Goal: Transaction & Acquisition: Purchase product/service

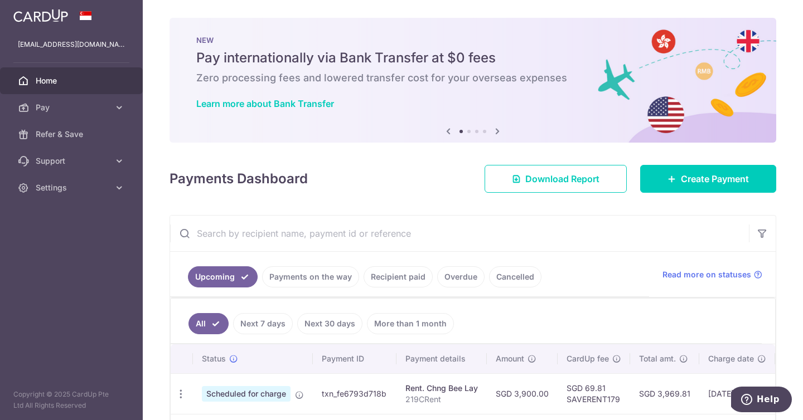
scroll to position [130, 0]
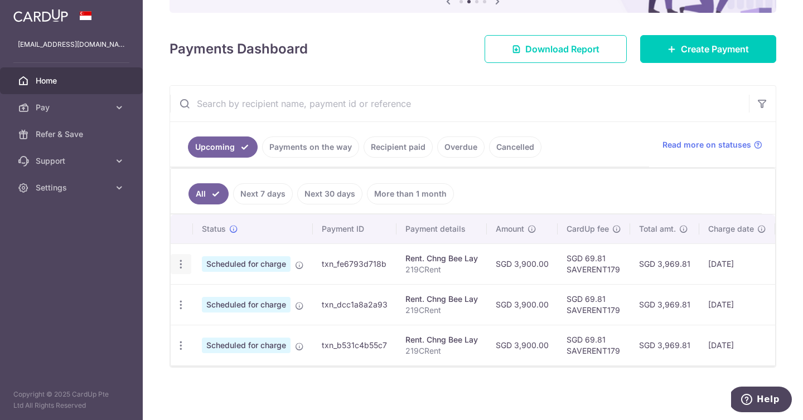
click at [182, 265] on icon "button" at bounding box center [181, 265] width 12 height 12
click at [221, 292] on span "Update payment" at bounding box center [240, 294] width 76 height 13
radio input "true"
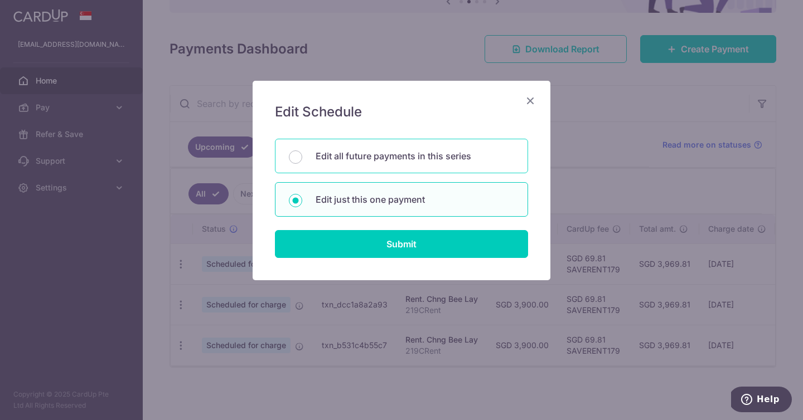
click at [345, 157] on p "Edit all future payments in this series" at bounding box center [415, 155] width 198 height 13
click at [302, 157] on input "Edit all future payments in this series" at bounding box center [295, 157] width 13 height 13
radio input "true"
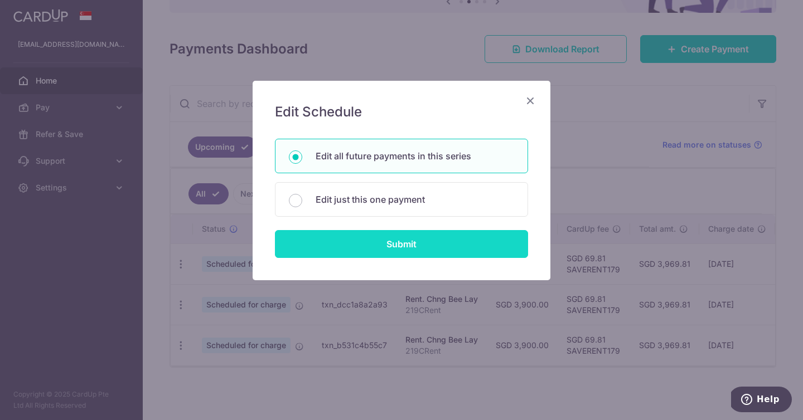
click at [394, 247] on input "Submit" at bounding box center [401, 244] width 253 height 28
radio input "true"
type input "3,900.00"
type input "219CRent"
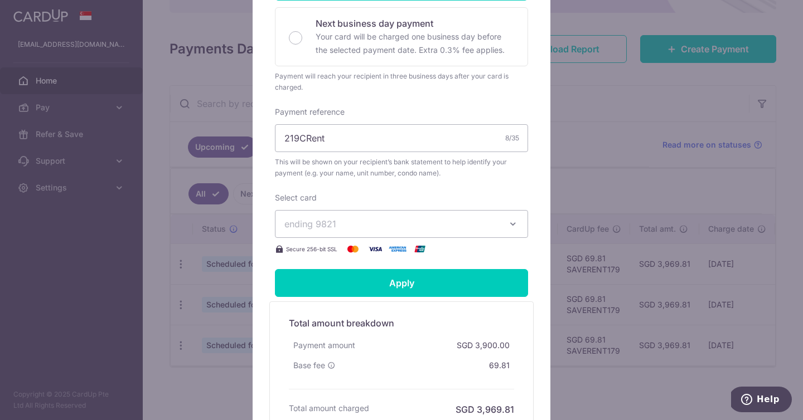
scroll to position [297, 0]
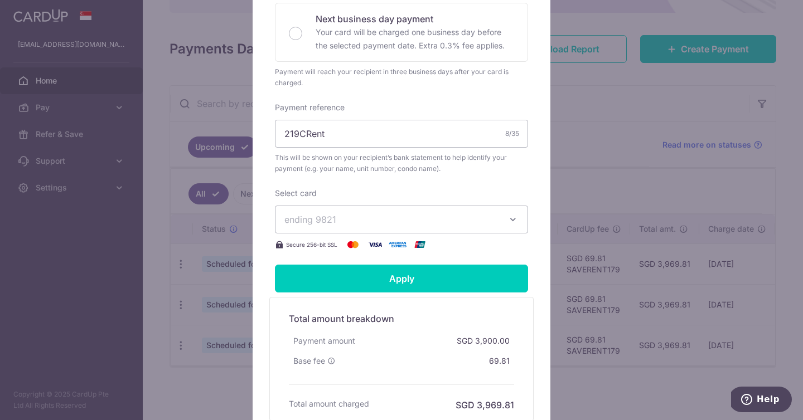
click at [320, 219] on span "ending 9821" at bounding box center [310, 219] width 52 height 11
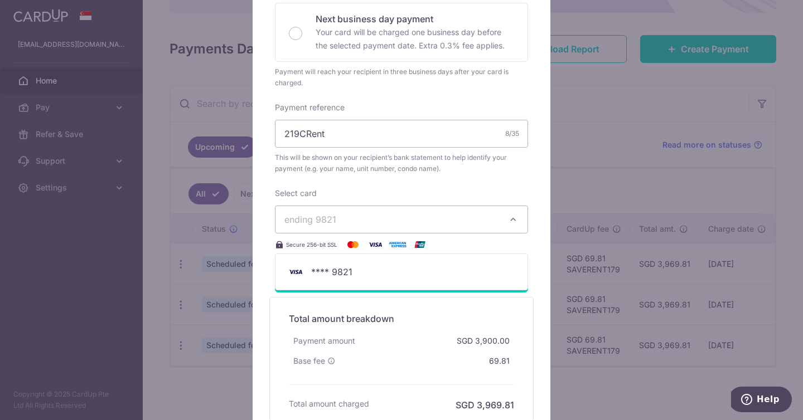
click at [320, 219] on span "ending 9821" at bounding box center [310, 219] width 52 height 11
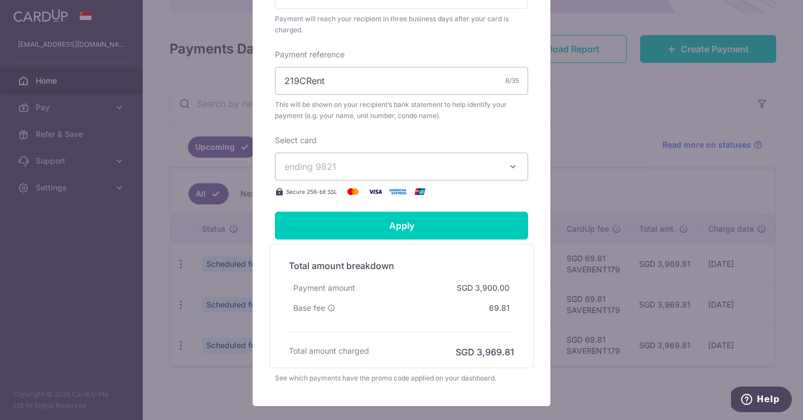
scroll to position [416, 0]
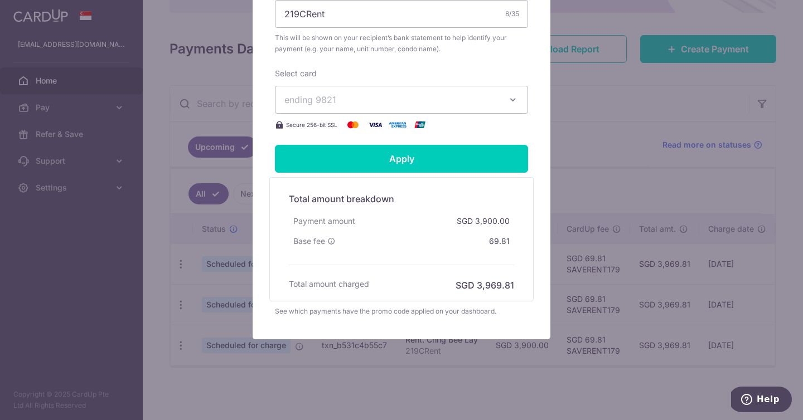
click at [190, 108] on div "Edit payment By clicking apply, you will make changes to all 3 payments to Chng…" at bounding box center [401, 210] width 803 height 420
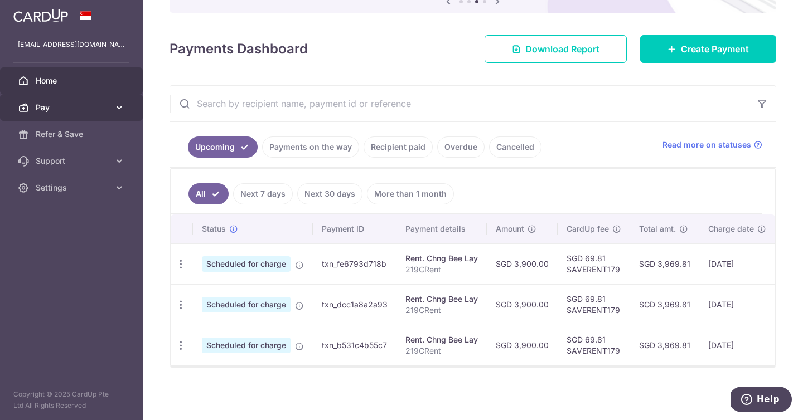
click at [67, 105] on span "Pay" at bounding box center [73, 107] width 74 height 11
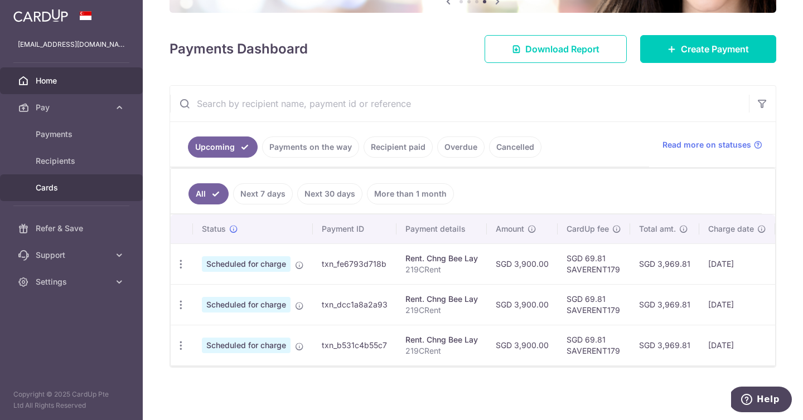
click at [69, 186] on span "Cards" at bounding box center [73, 187] width 74 height 11
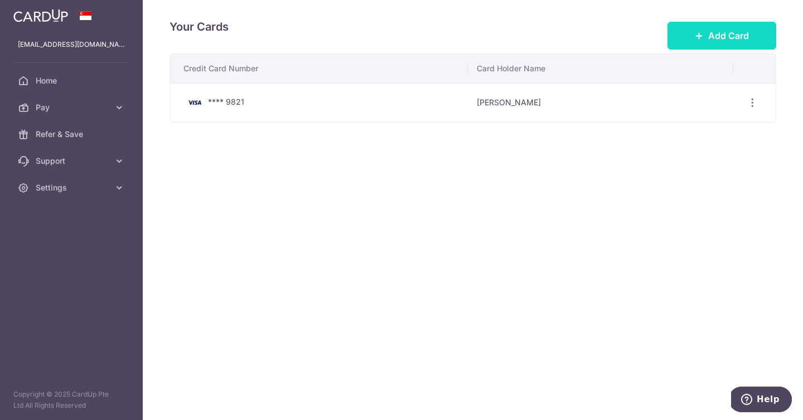
click at [742, 41] on span "Add Card" at bounding box center [728, 35] width 41 height 13
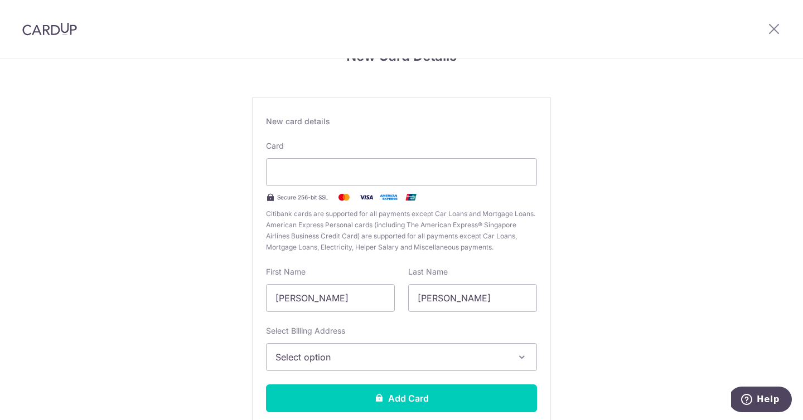
scroll to position [39, 0]
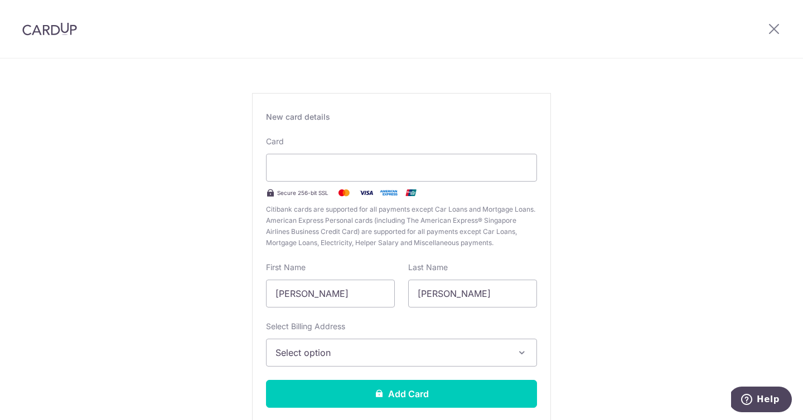
click at [368, 356] on span "Select option" at bounding box center [391, 352] width 232 height 13
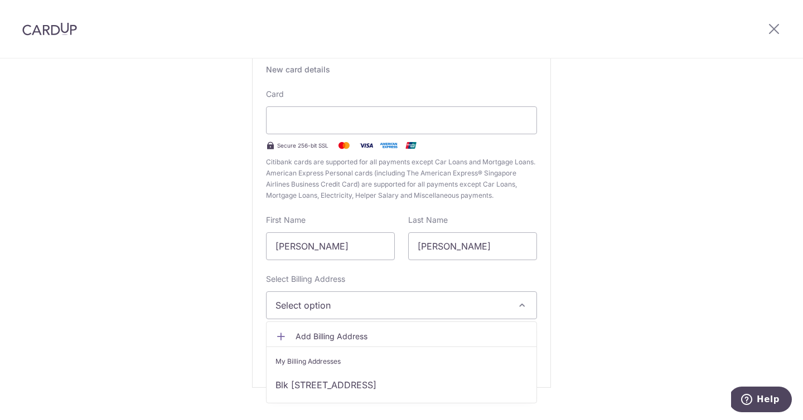
scroll to position [106, 0]
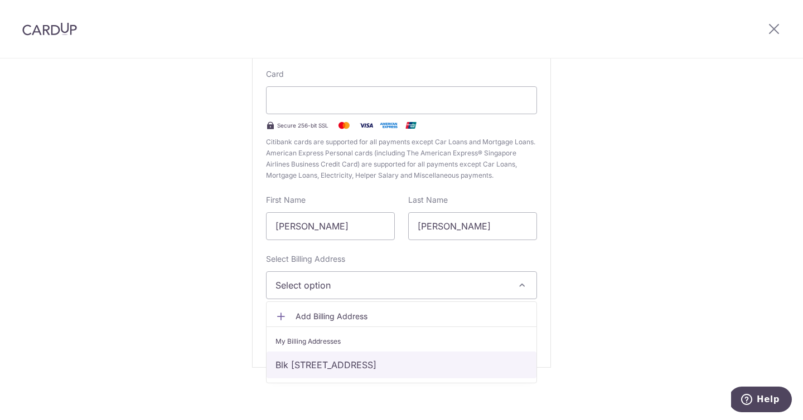
click at [381, 360] on link "Blk 4 Bedok South Ave 1, 04-815, Singapore, Singapore-460004" at bounding box center [401, 365] width 270 height 27
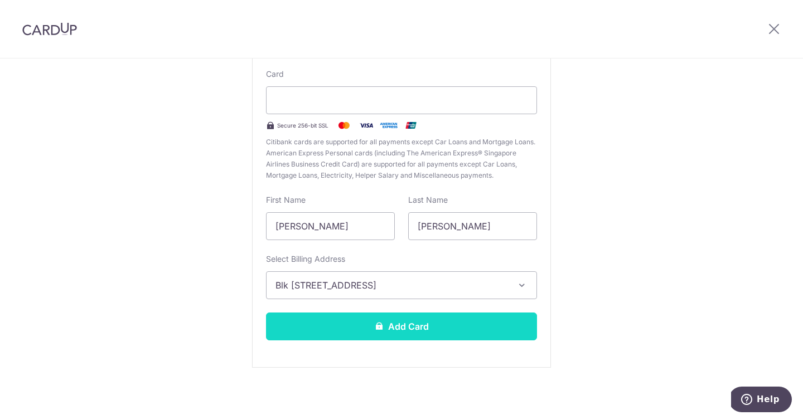
click at [384, 331] on button "Add Card" at bounding box center [401, 327] width 271 height 28
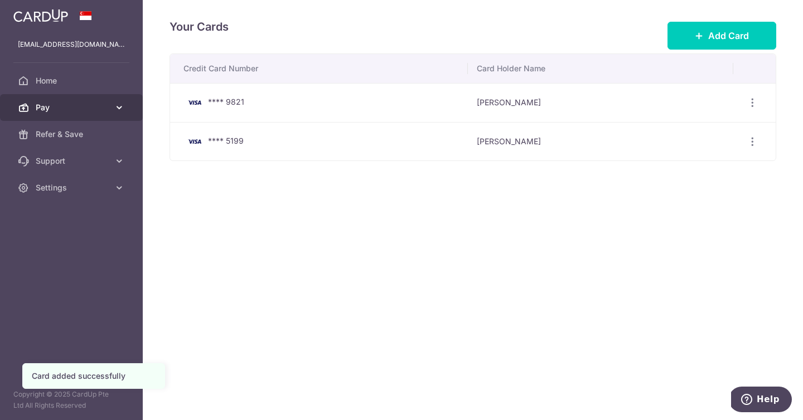
click at [90, 110] on span "Pay" at bounding box center [73, 107] width 74 height 11
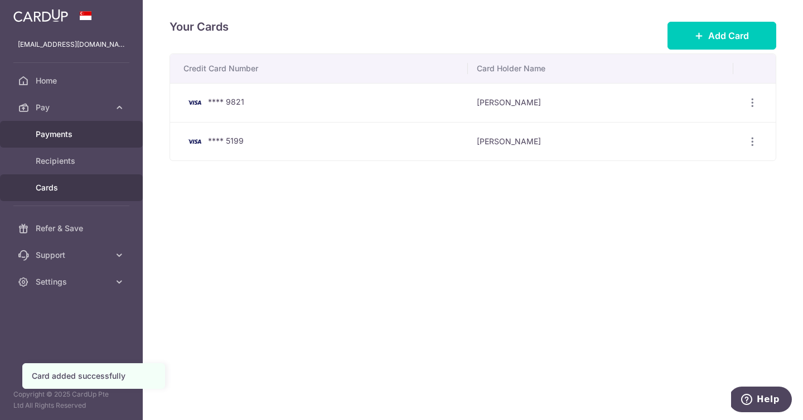
click at [88, 137] on span "Payments" at bounding box center [73, 134] width 74 height 11
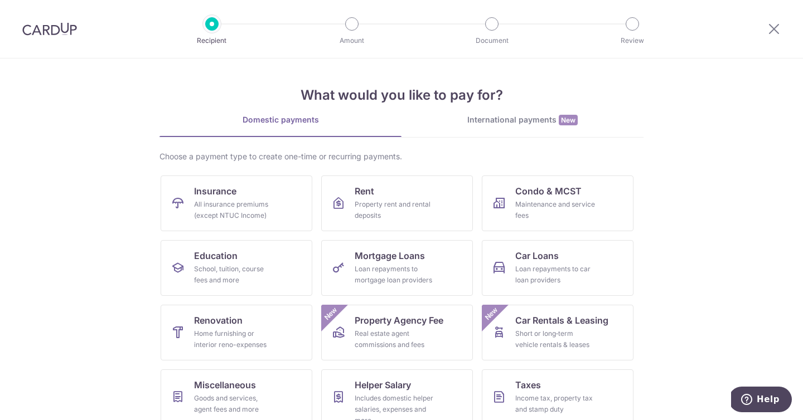
click at [60, 27] on img at bounding box center [49, 28] width 55 height 13
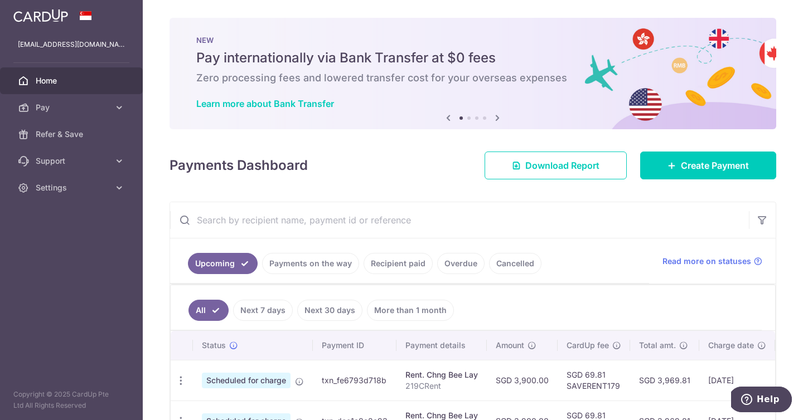
click at [79, 78] on span "Home" at bounding box center [73, 80] width 74 height 11
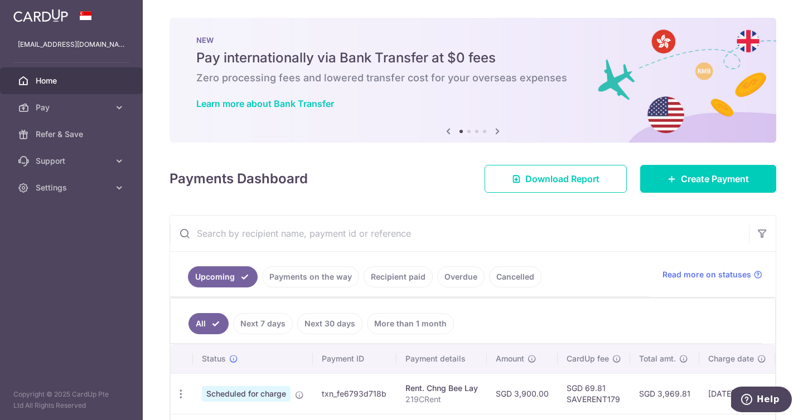
scroll to position [117, 0]
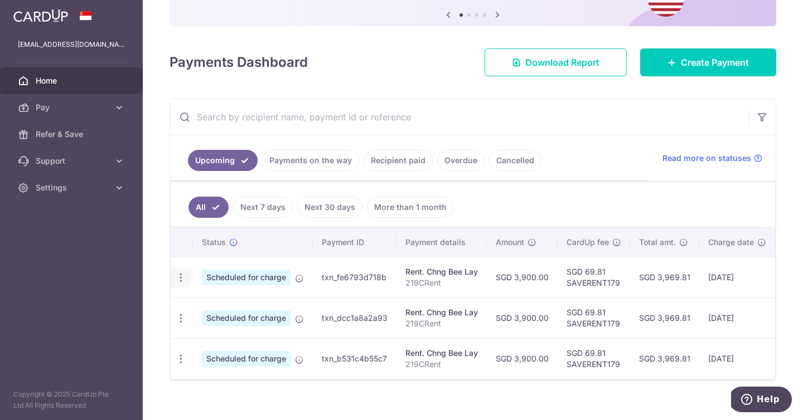
click at [182, 272] on icon "button" at bounding box center [181, 278] width 12 height 12
click at [234, 312] on span "Update payment" at bounding box center [240, 308] width 76 height 13
radio input "true"
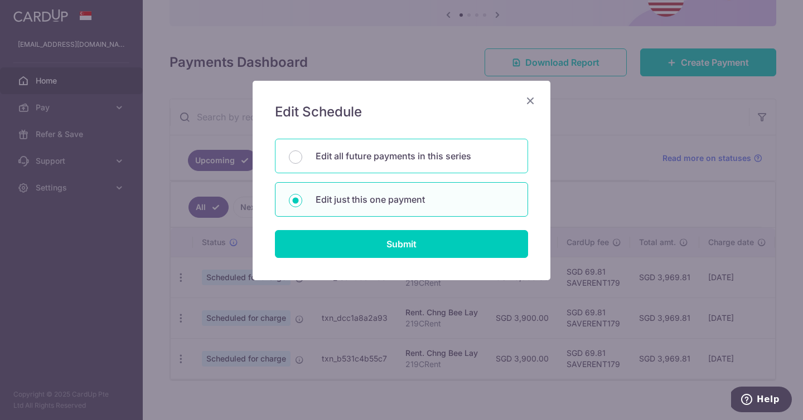
click at [312, 162] on div "Edit all future payments in this series" at bounding box center [401, 156] width 253 height 35
radio input "true"
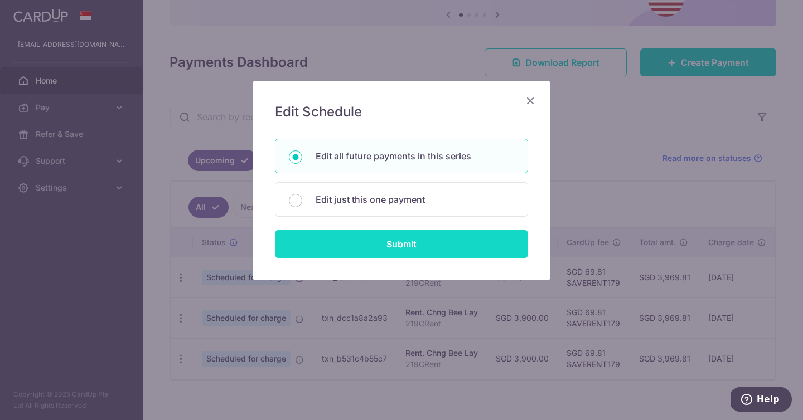
click at [339, 247] on input "Submit" at bounding box center [401, 244] width 253 height 28
radio input "true"
type input "3,900.00"
type input "219CRent"
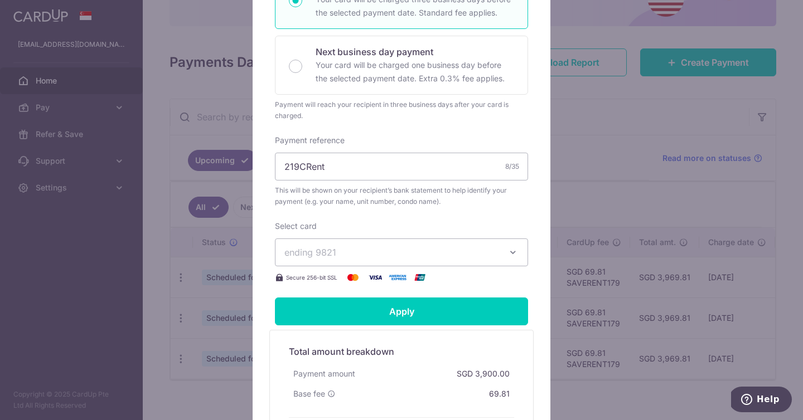
scroll to position [280, 0]
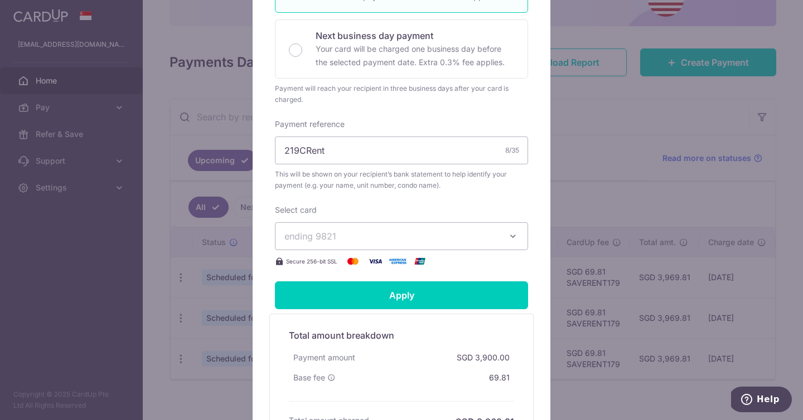
click at [402, 233] on span "ending 9821" at bounding box center [391, 236] width 214 height 13
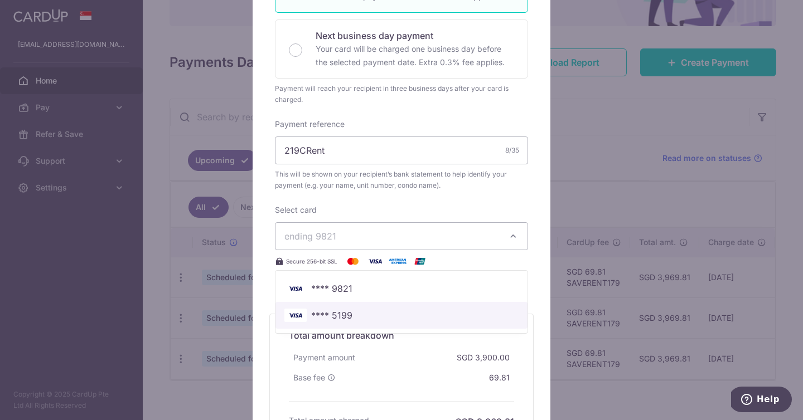
click at [389, 318] on span "**** 5199" at bounding box center [401, 315] width 234 height 13
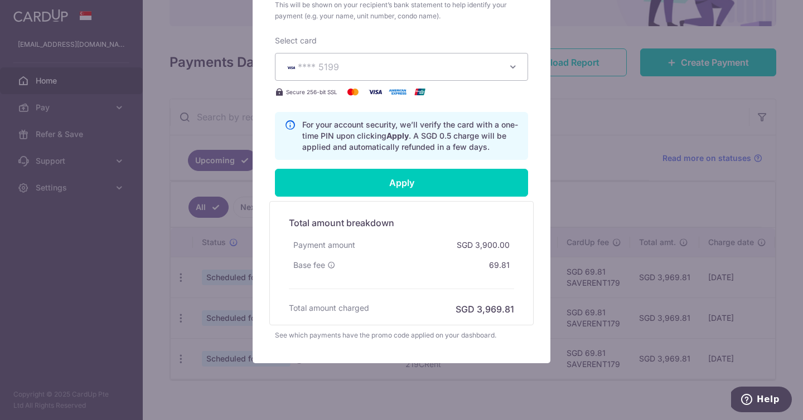
scroll to position [473, 0]
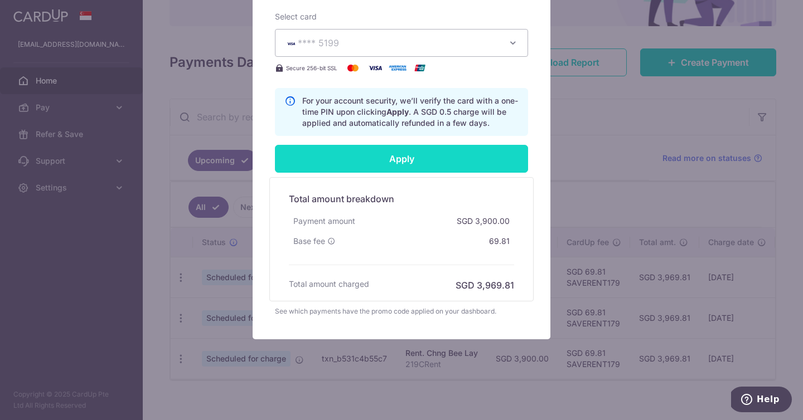
click at [392, 157] on input "Apply" at bounding box center [401, 159] width 253 height 28
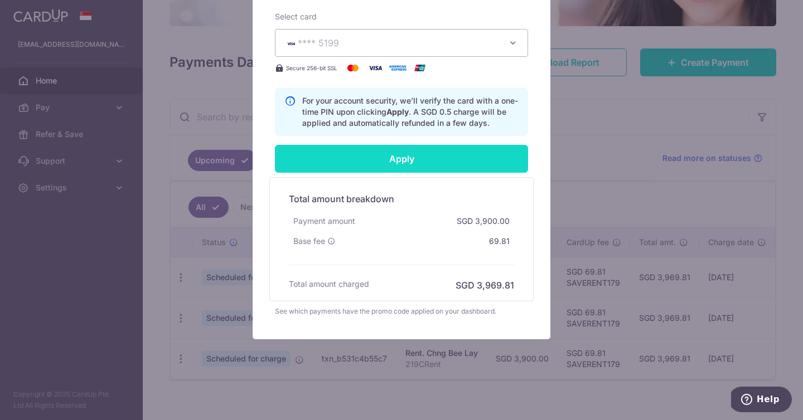
type input "Successfully Applied"
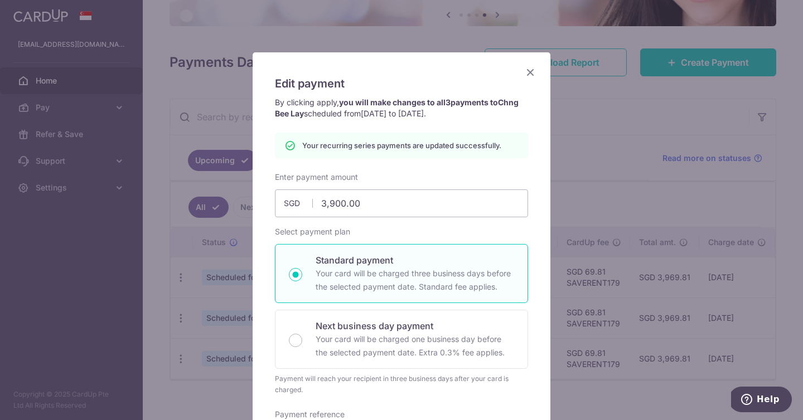
scroll to position [0, 0]
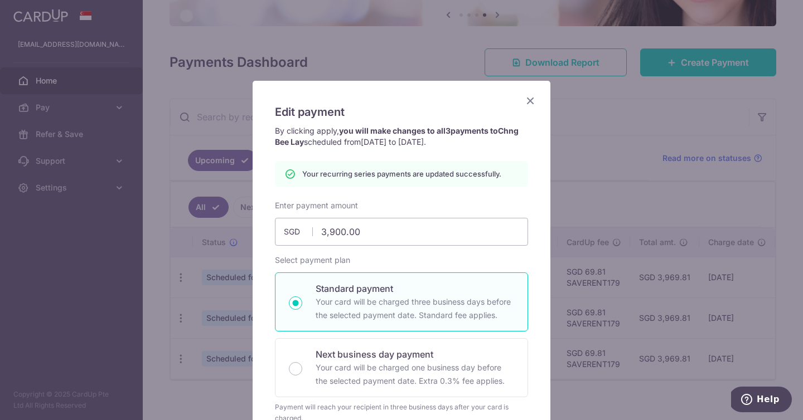
click at [529, 100] on icon "Close" at bounding box center [529, 101] width 13 height 14
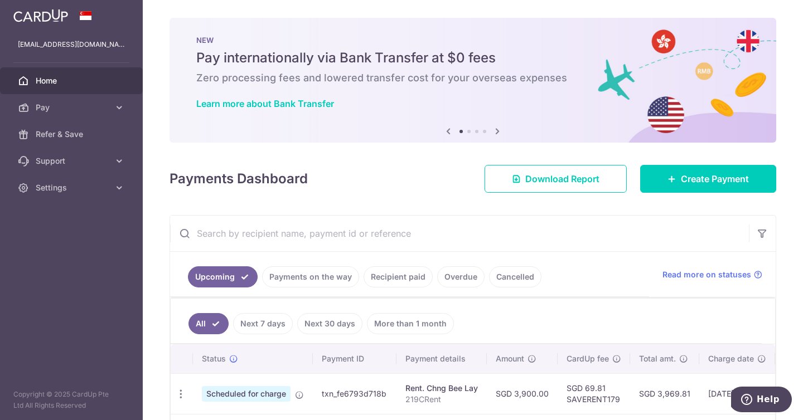
scroll to position [130, 0]
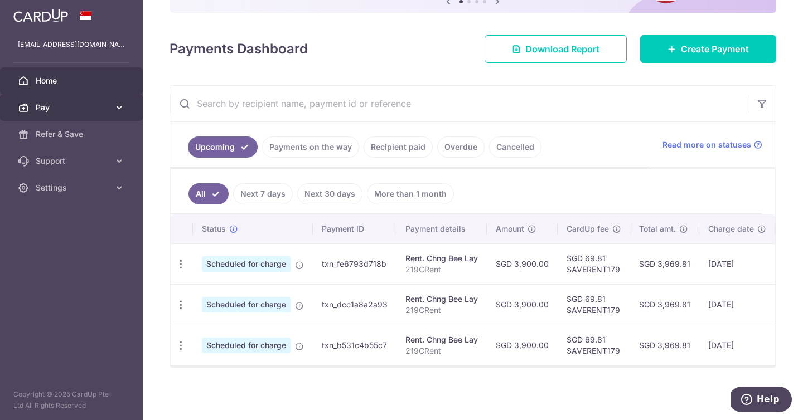
click at [52, 109] on span "Pay" at bounding box center [73, 107] width 74 height 11
click at [56, 102] on span "Pay" at bounding box center [73, 107] width 74 height 11
click at [181, 351] on div "Update payment Cancel payment" at bounding box center [181, 346] width 21 height 21
click at [183, 270] on icon "button" at bounding box center [181, 265] width 12 height 12
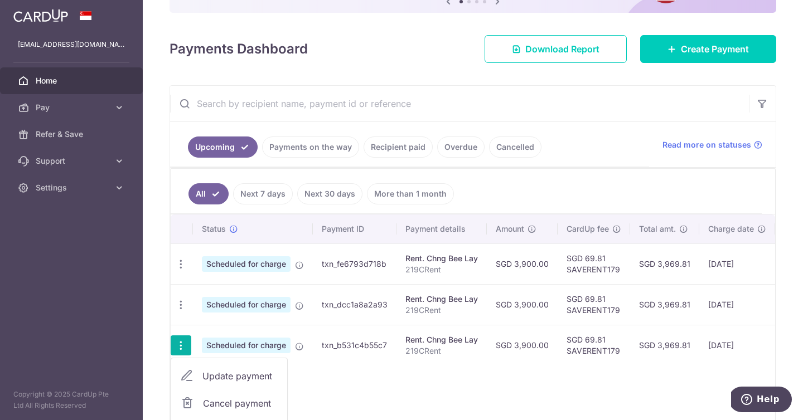
scroll to position [200, 0]
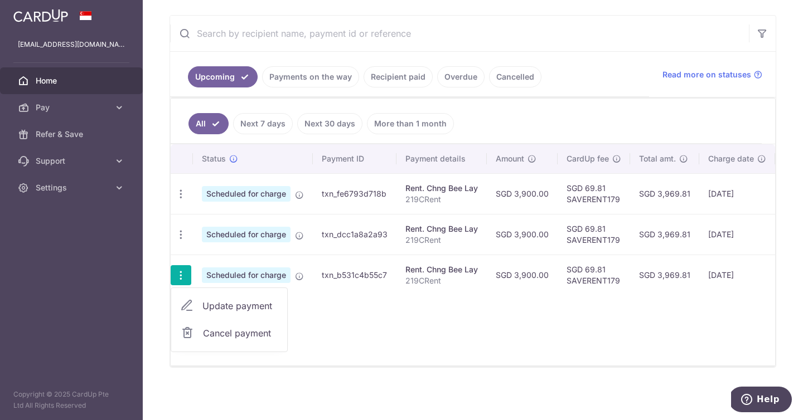
click at [368, 336] on div "Status Payment ID Payment details Amount CardUp fee Total amt. Charge date Due …" at bounding box center [473, 254] width 604 height 221
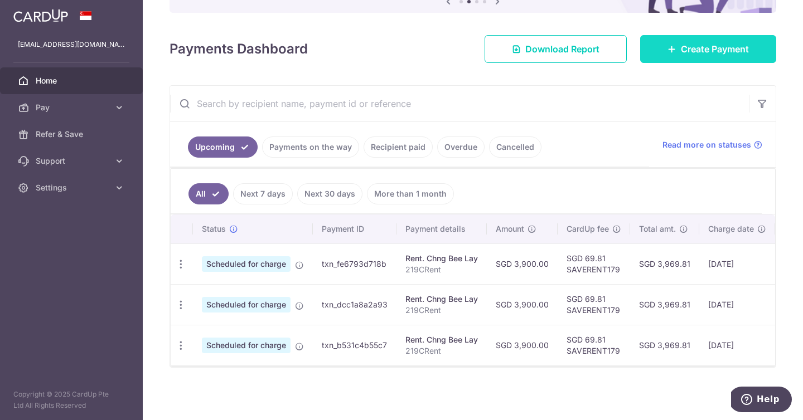
click at [687, 56] on link "Create Payment" at bounding box center [708, 49] width 136 height 28
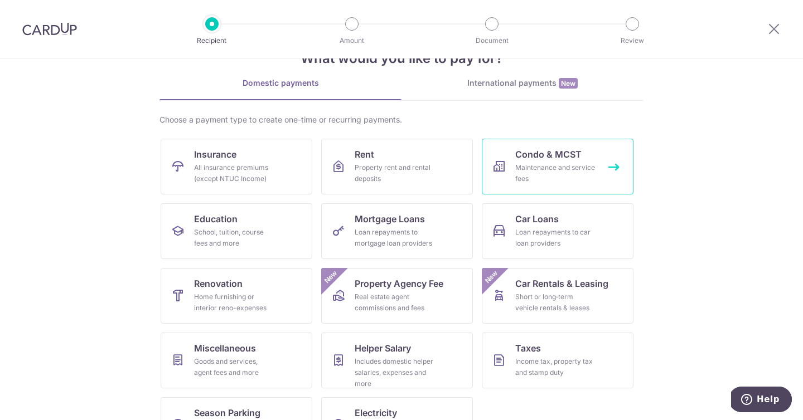
scroll to position [37, 0]
click at [386, 177] on div "Property rent and rental deposits" at bounding box center [395, 173] width 80 height 22
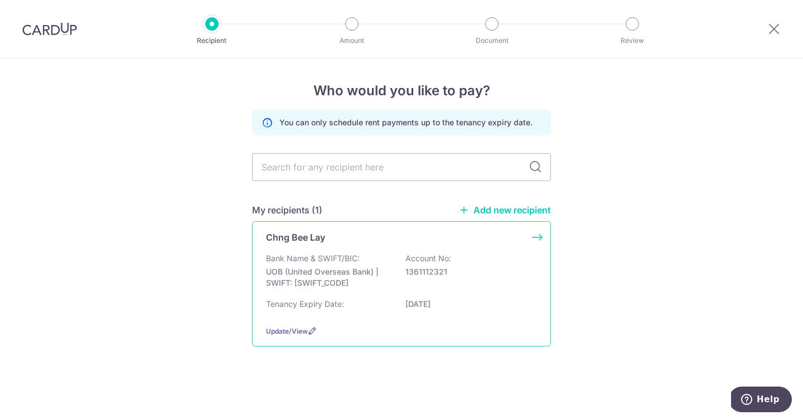
click at [403, 293] on div "Bank Name & SWIFT/BIC: UOB (United Overseas Bank) | SWIFT: [SWIFT_CODE] Account…" at bounding box center [401, 273] width 271 height 41
click at [296, 330] on span "Update/View" at bounding box center [287, 331] width 42 height 8
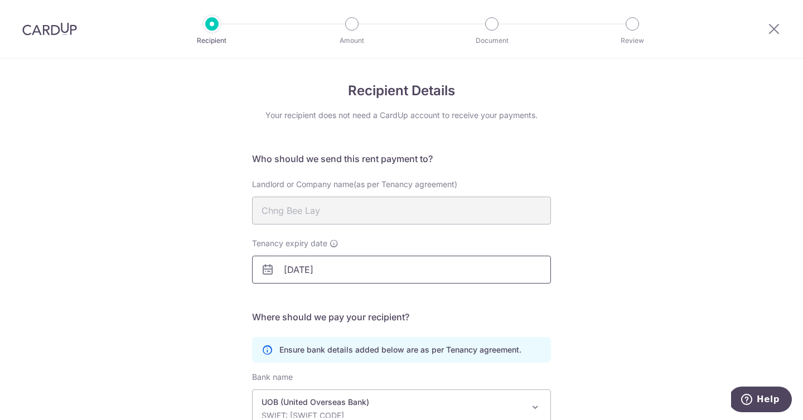
click at [330, 269] on input "[DATE]" at bounding box center [401, 270] width 299 height 28
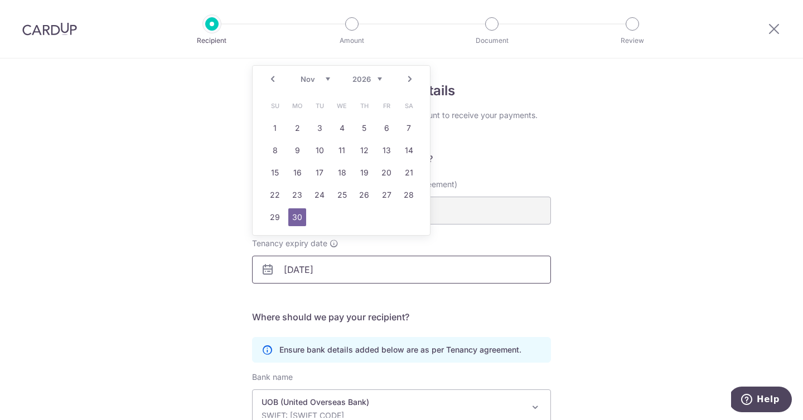
type input "[DATE]"
click at [628, 235] on div "Recipient Details Your recipient does not need a CardUp account to receive your…" at bounding box center [401, 316] width 803 height 515
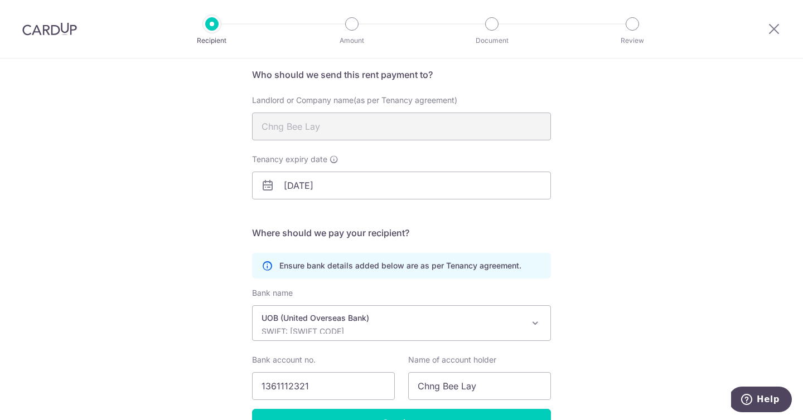
scroll to position [153, 0]
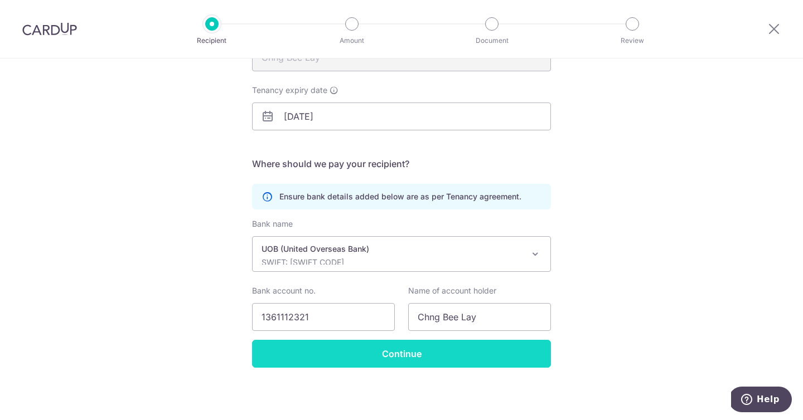
click at [465, 357] on input "Continue" at bounding box center [401, 354] width 299 height 28
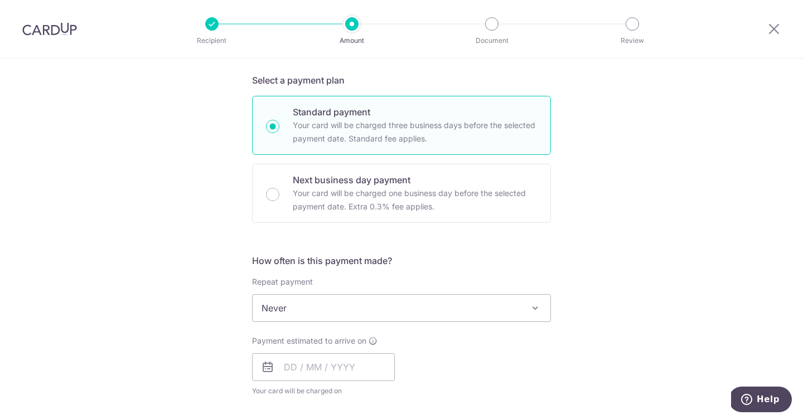
scroll to position [117, 0]
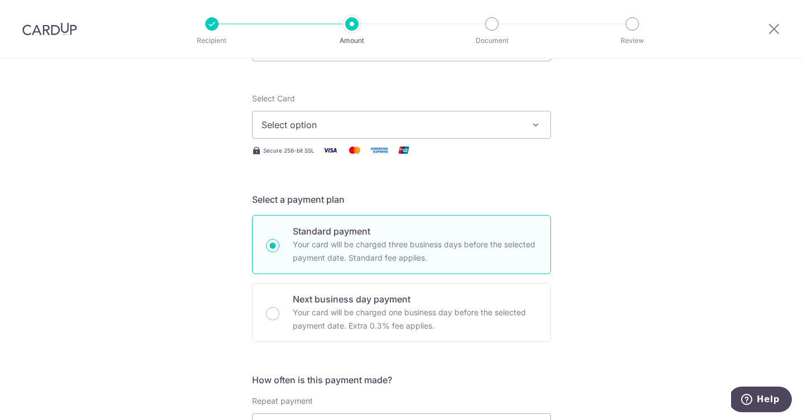
click at [327, 132] on button "Select option" at bounding box center [401, 125] width 299 height 28
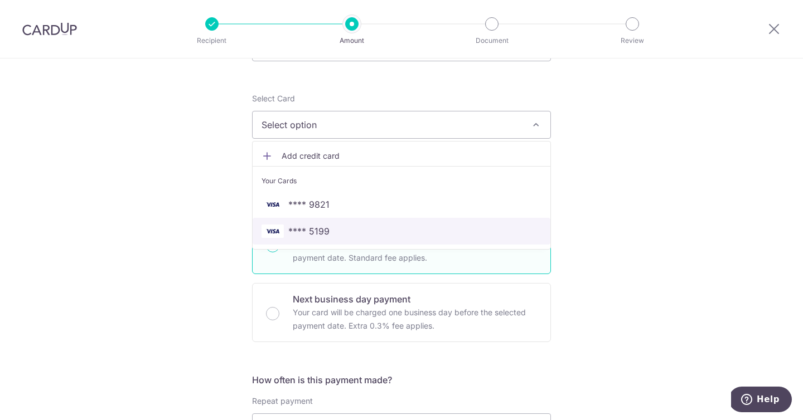
click at [347, 229] on span "**** 5199" at bounding box center [401, 231] width 280 height 13
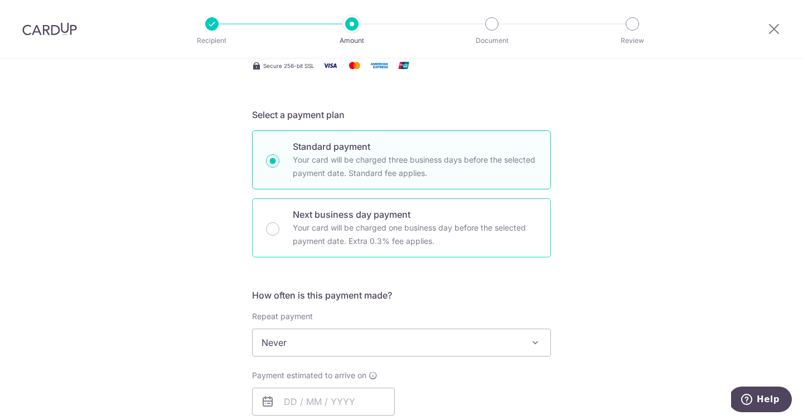
scroll to position [245, 0]
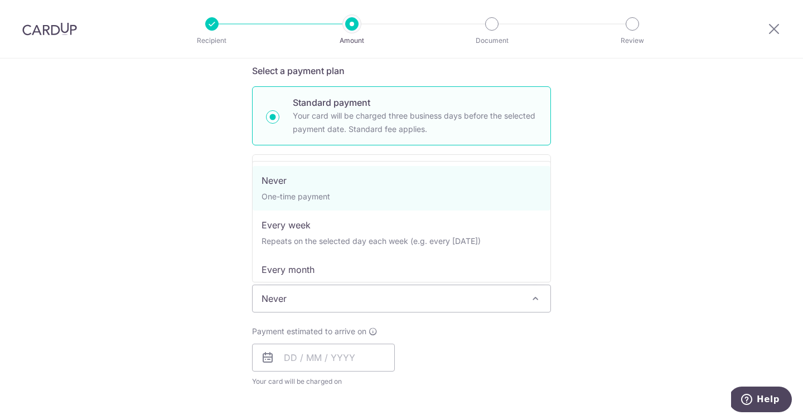
click at [330, 298] on span "Never" at bounding box center [402, 298] width 298 height 27
select select "3"
type input "30/11/2026"
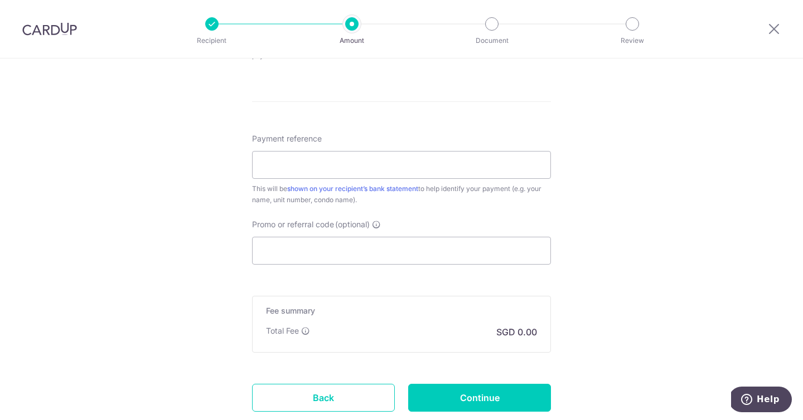
scroll to position [606, 0]
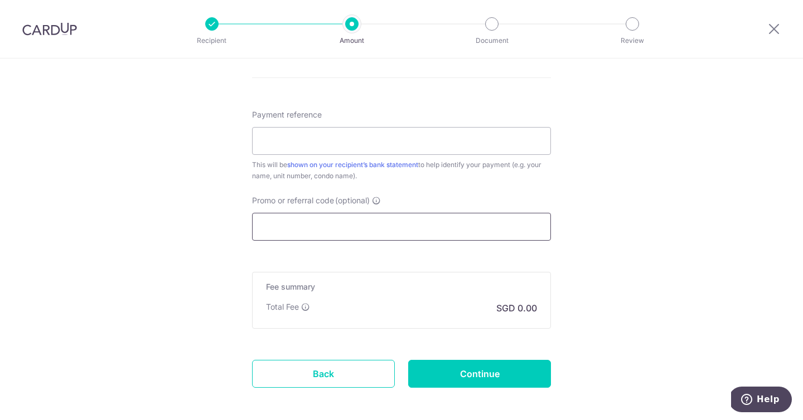
click at [361, 224] on input "Promo or referral code (optional)" at bounding box center [401, 227] width 299 height 28
paste input "3HOME25R"
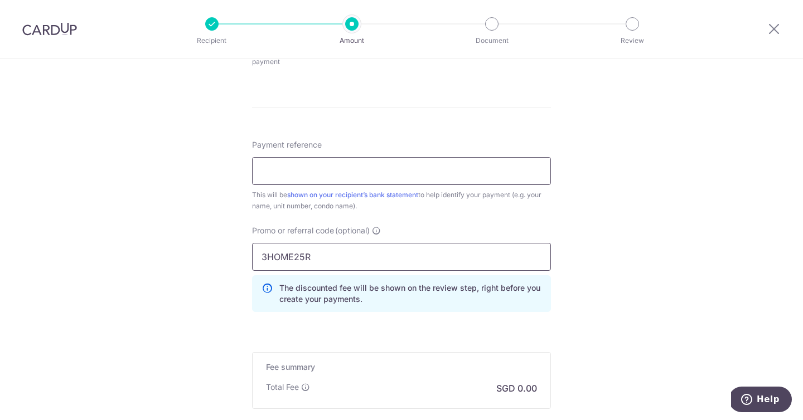
scroll to position [576, 0]
type input "3HOME25R"
click at [317, 175] on input "Payment reference" at bounding box center [401, 172] width 299 height 28
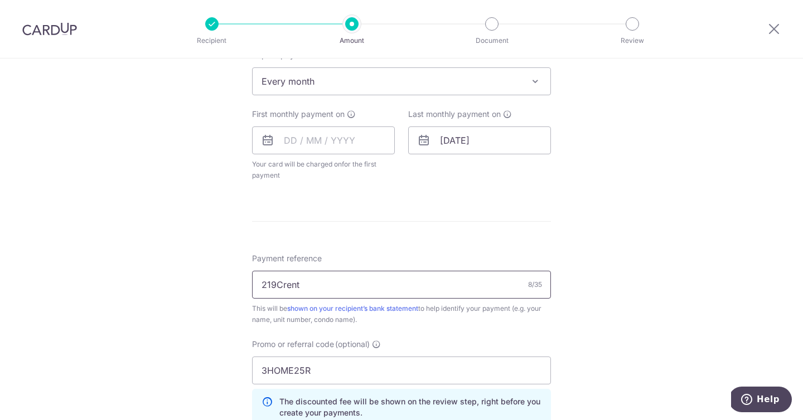
scroll to position [452, 0]
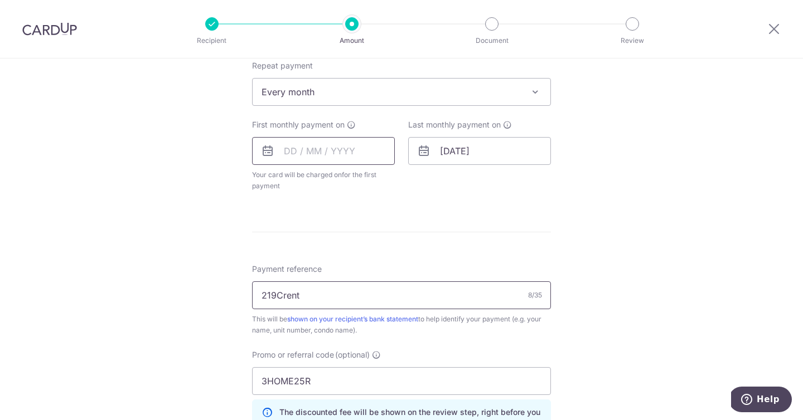
type input "219Crent"
click at [283, 149] on input "text" at bounding box center [323, 151] width 143 height 28
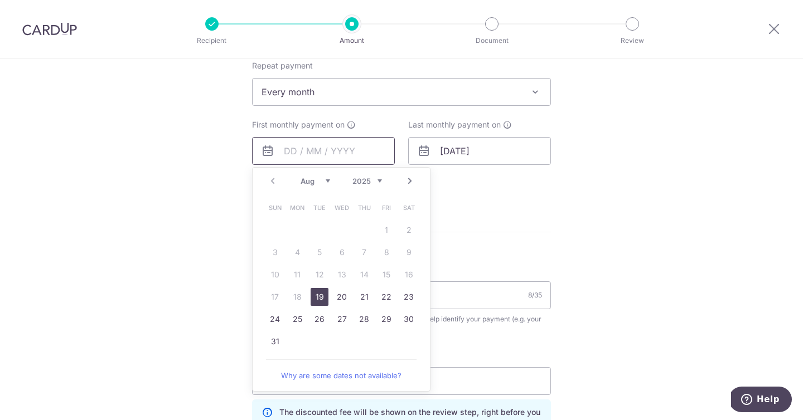
click at [309, 154] on input "text" at bounding box center [323, 151] width 143 height 28
click at [414, 178] on link "Next" at bounding box center [409, 180] width 13 height 13
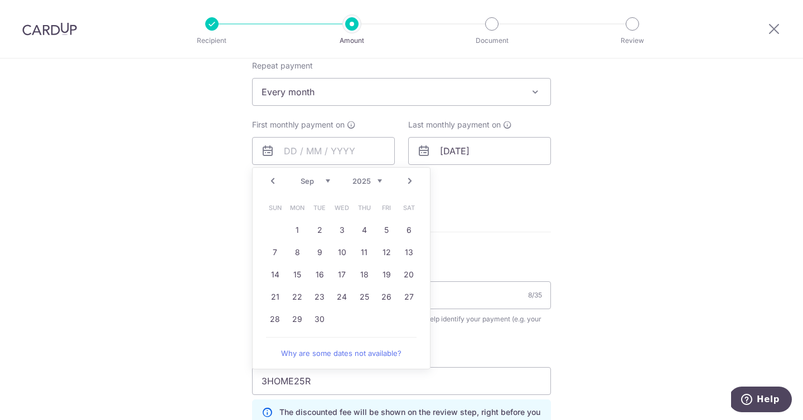
click at [414, 178] on link "Next" at bounding box center [409, 180] width 13 height 13
click at [415, 178] on link "Next" at bounding box center [409, 180] width 13 height 13
click at [273, 179] on link "Prev" at bounding box center [272, 180] width 13 height 13
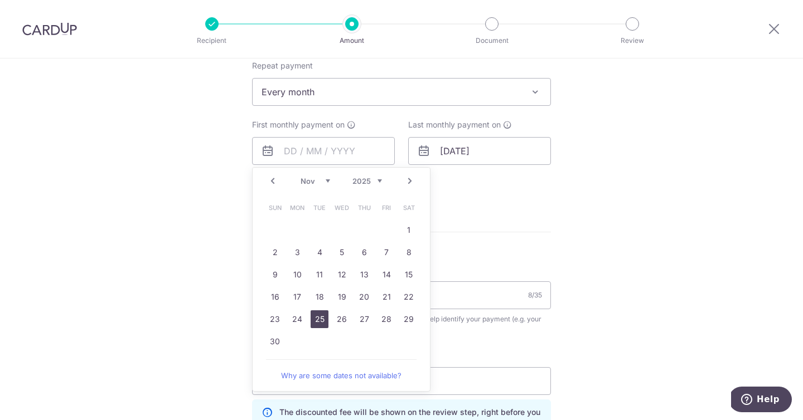
click at [315, 320] on link "25" at bounding box center [319, 319] width 18 height 18
type input "[DATE]"
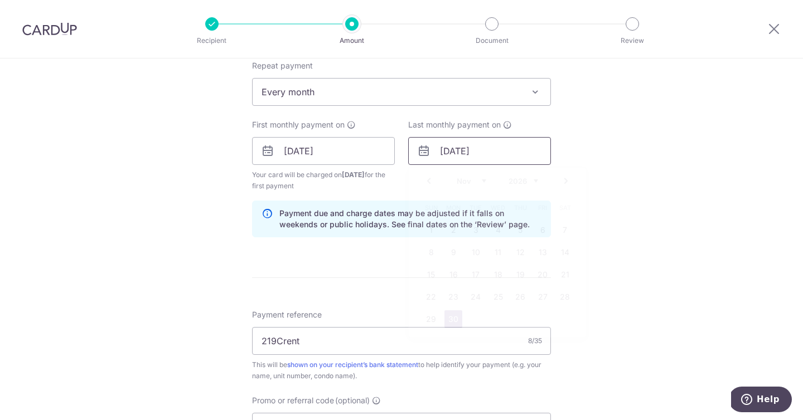
click at [487, 152] on input "30/11/2026" at bounding box center [479, 151] width 143 height 28
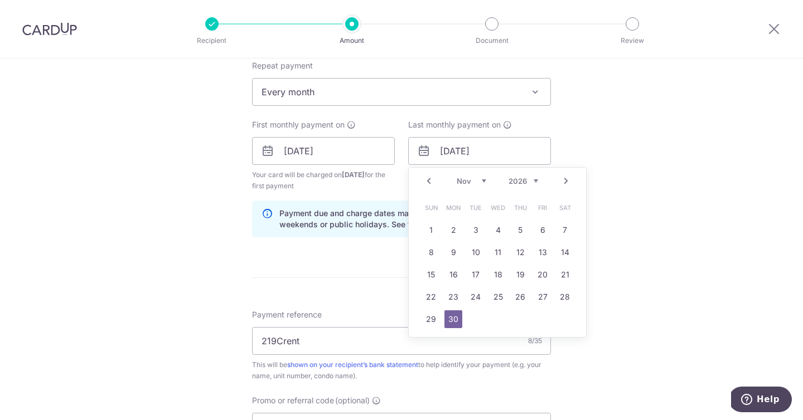
click at [628, 181] on div "Tell us more about your payment Enter payment amount SGD Select Card **** 5199 …" at bounding box center [401, 163] width 803 height 1115
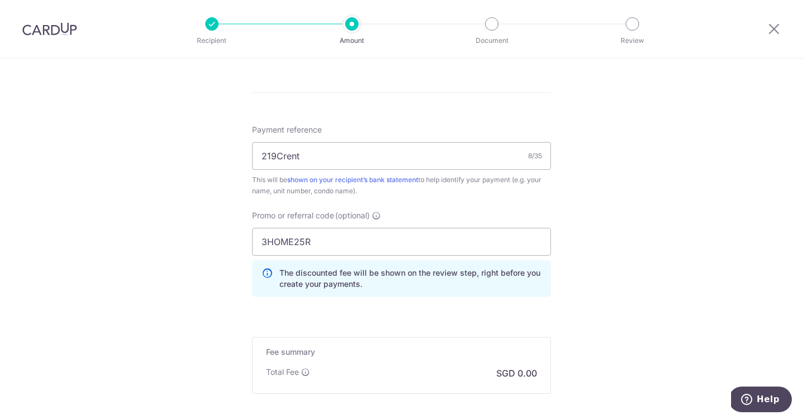
scroll to position [754, 0]
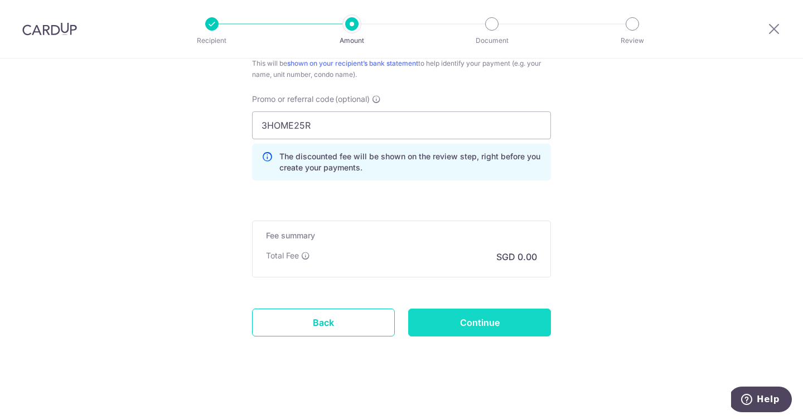
click at [480, 328] on input "Continue" at bounding box center [479, 323] width 143 height 28
type input "Create Schedule"
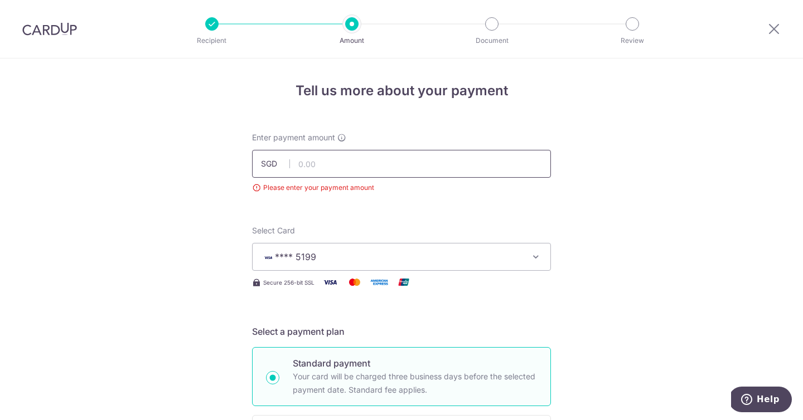
click at [353, 166] on input "text" at bounding box center [401, 164] width 299 height 28
type input "3,900.00"
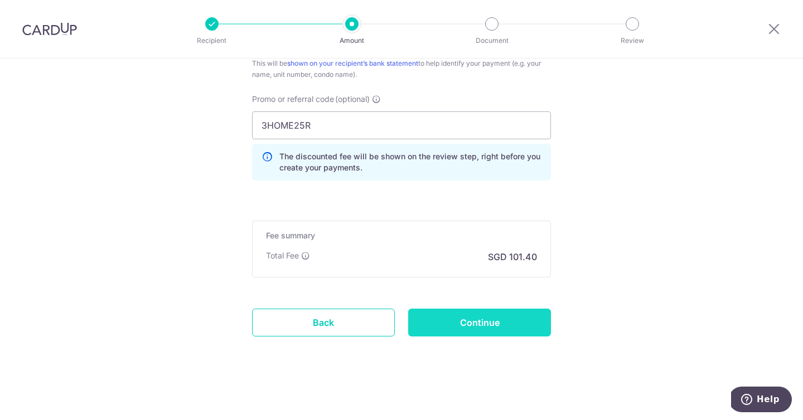
click at [477, 324] on input "Continue" at bounding box center [479, 323] width 143 height 28
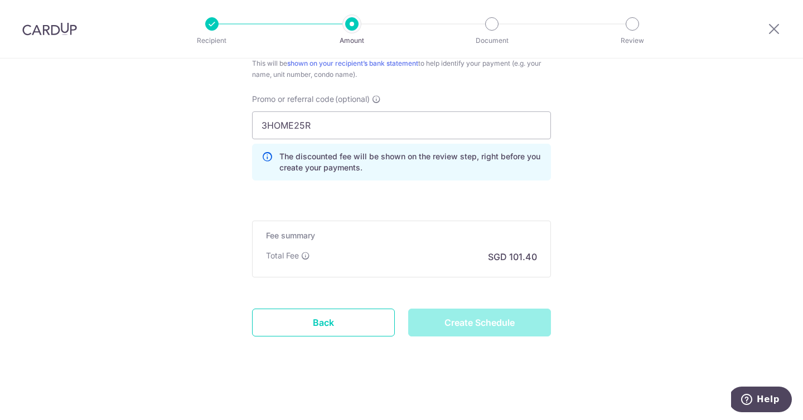
type input "Create Schedule"
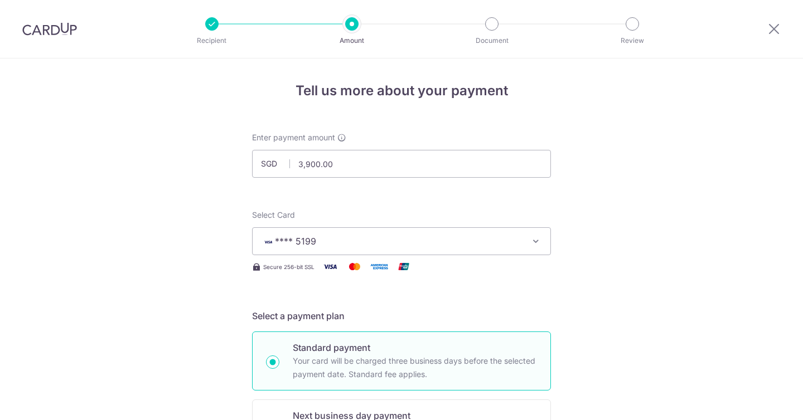
scroll to position [712, 0]
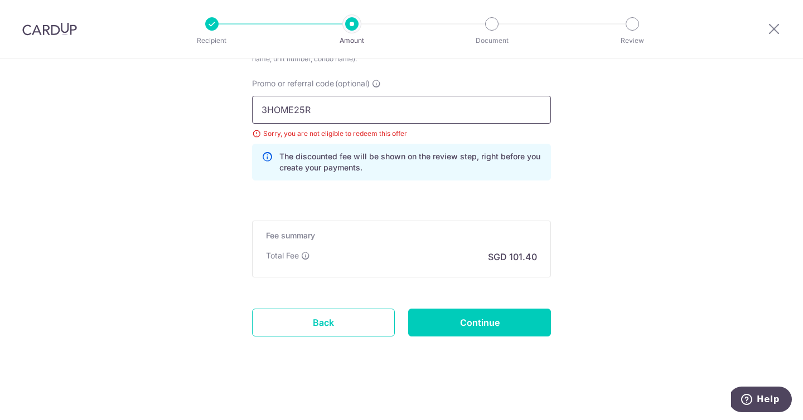
drag, startPoint x: 314, startPoint y: 108, endPoint x: 187, endPoint y: 108, distance: 127.1
paste input "SAVERENT179"
type input "SAVERENT179"
click at [511, 333] on input "Continue" at bounding box center [479, 323] width 143 height 28
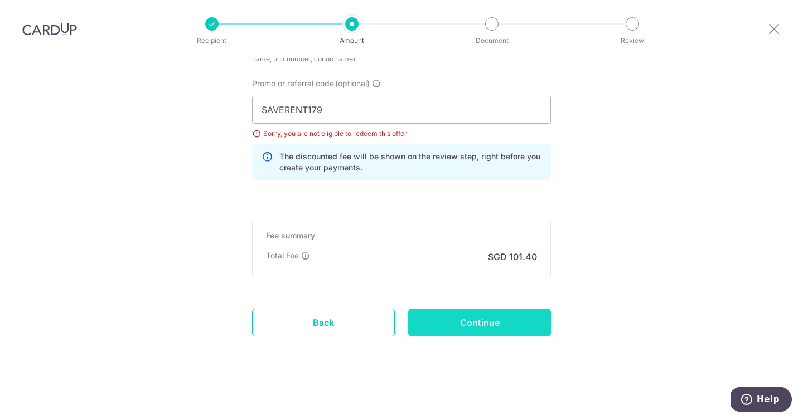
type input "Update Schedule"
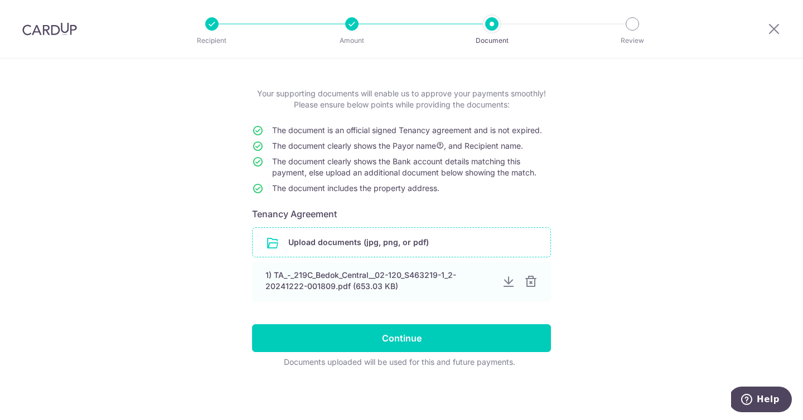
scroll to position [44, 0]
click at [440, 245] on input "file" at bounding box center [402, 242] width 298 height 29
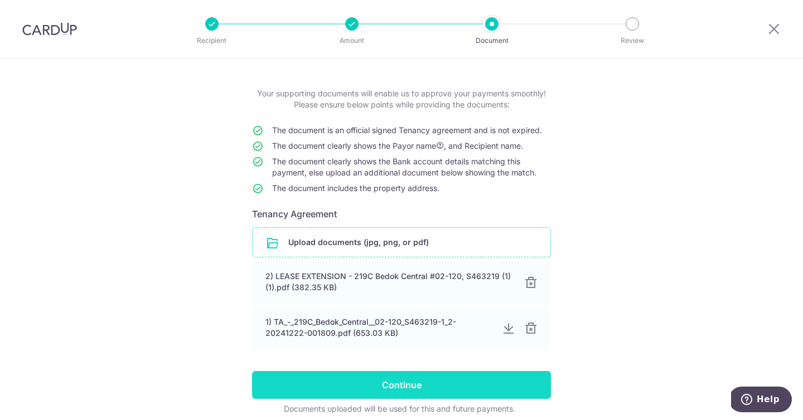
click at [412, 386] on input "Continue" at bounding box center [401, 385] width 299 height 28
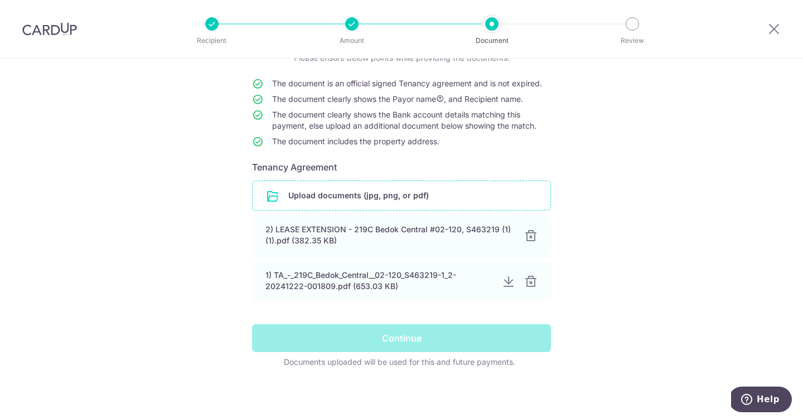
scroll to position [0, 0]
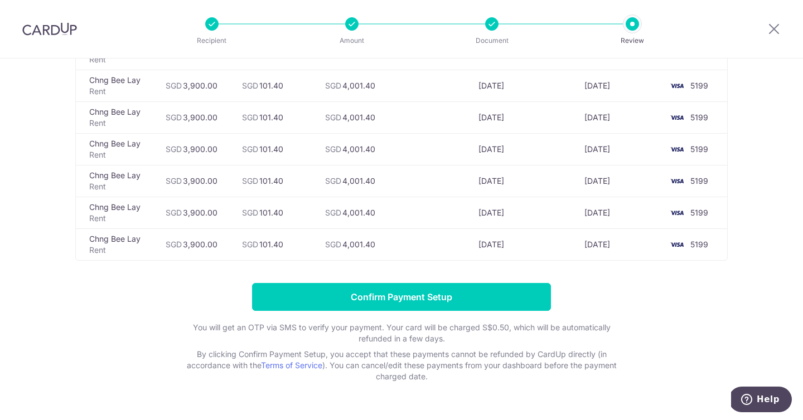
scroll to position [353, 0]
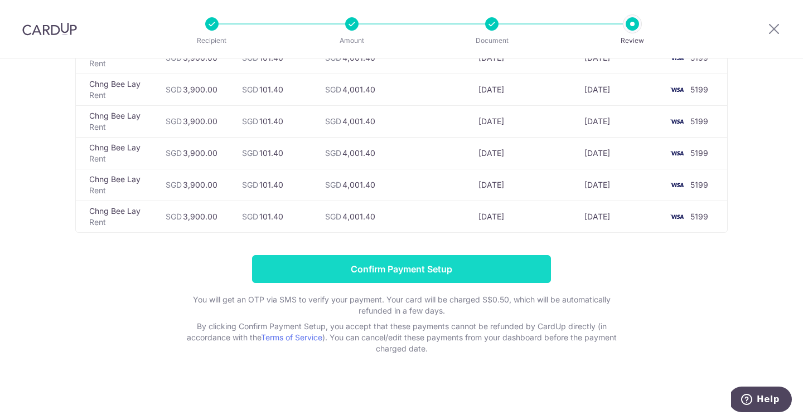
click at [411, 270] on input "Confirm Payment Setup" at bounding box center [401, 269] width 299 height 28
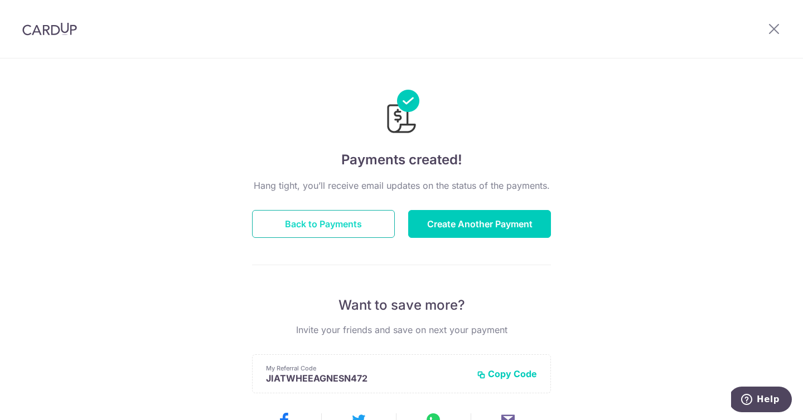
click at [340, 229] on button "Back to Payments" at bounding box center [323, 224] width 143 height 28
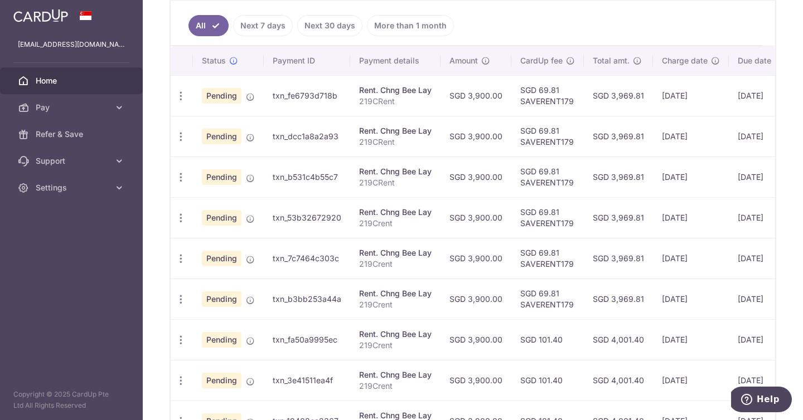
scroll to position [303, 0]
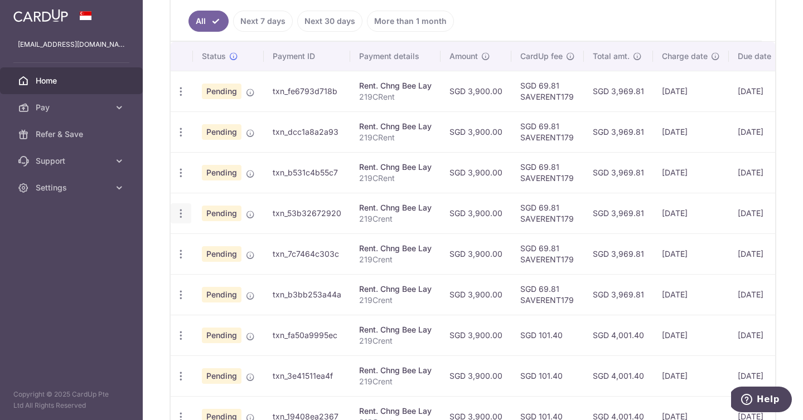
click at [179, 98] on icon "button" at bounding box center [181, 92] width 12 height 12
click at [199, 240] on link "Update payment" at bounding box center [229, 244] width 116 height 27
radio input "true"
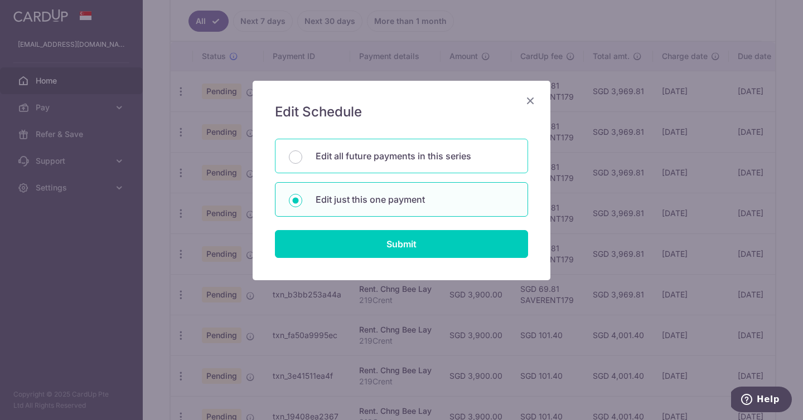
click at [327, 154] on p "Edit all future payments in this series" at bounding box center [415, 155] width 198 height 13
click at [302, 154] on input "Edit all future payments in this series" at bounding box center [295, 157] width 13 height 13
radio input "true"
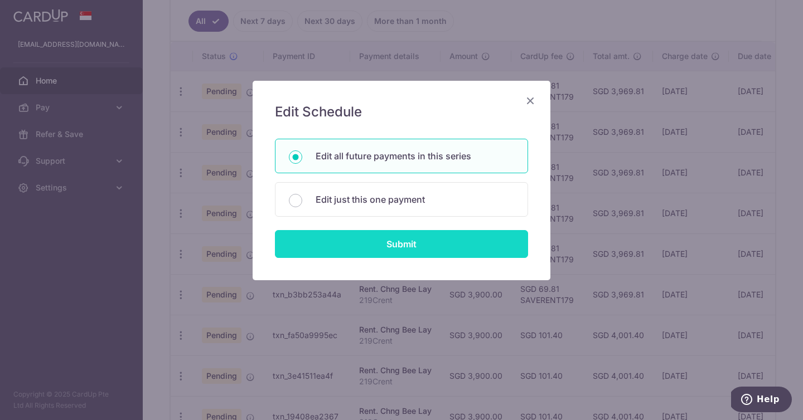
click at [372, 237] on input "Submit" at bounding box center [401, 244] width 253 height 28
radio input "true"
type input "3,900.00"
type input "219Crent"
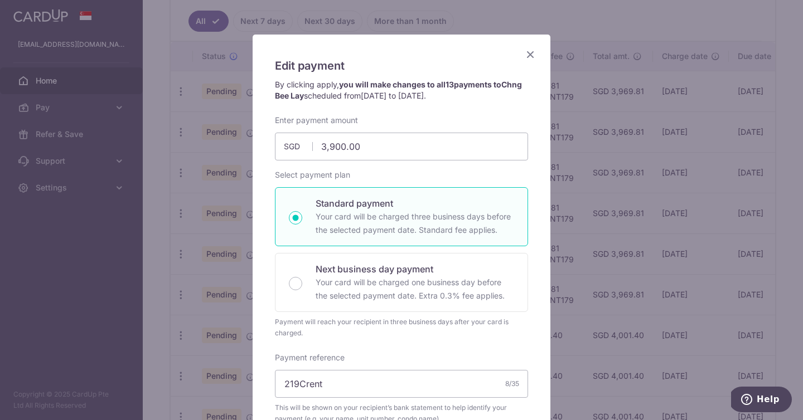
scroll to position [45, 0]
click at [528, 52] on icon "Close" at bounding box center [529, 55] width 13 height 14
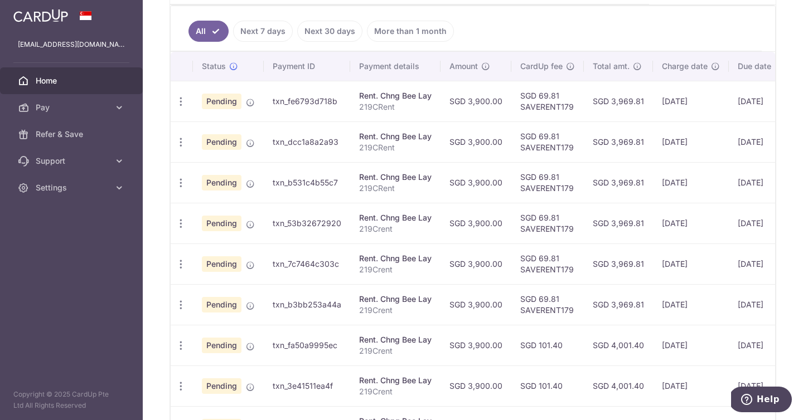
scroll to position [294, 0]
